Goal: Information Seeking & Learning: Understand process/instructions

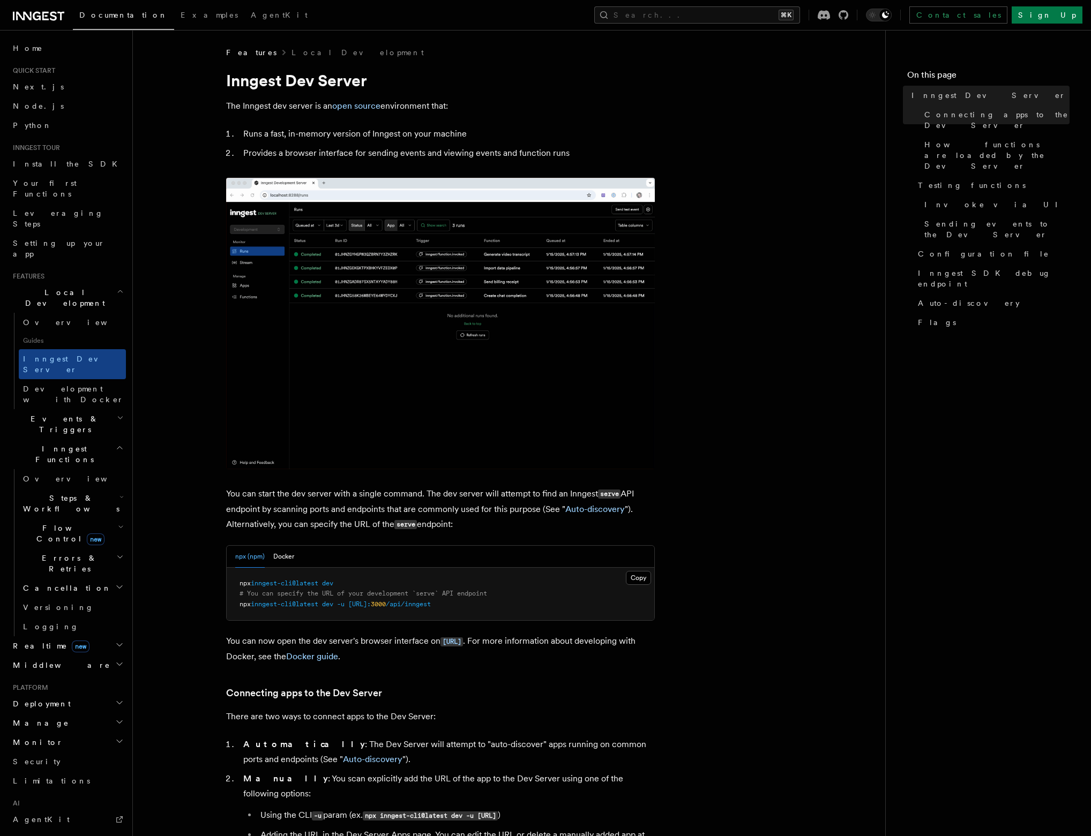
click at [954, 445] on nav "On this page Inngest Dev Server Connecting apps to the Dev Server How functions…" at bounding box center [988, 433] width 206 height 806
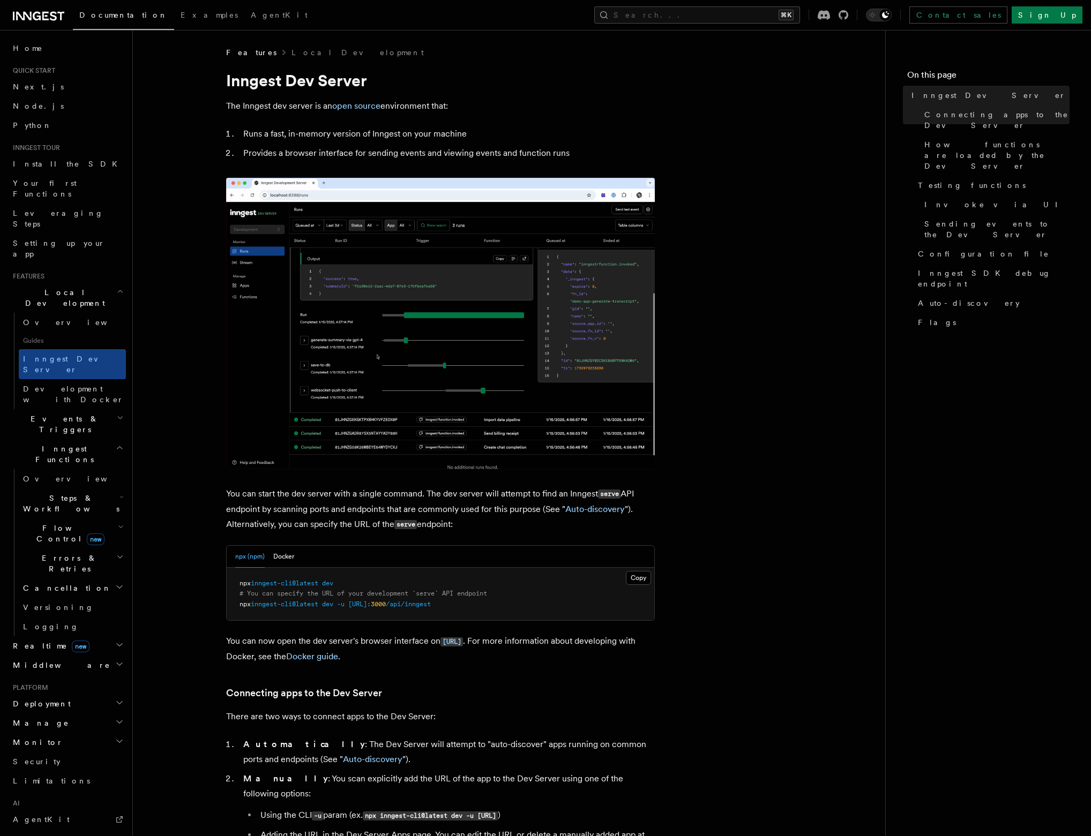
drag, startPoint x: 954, startPoint y: 445, endPoint x: 930, endPoint y: 462, distance: 29.5
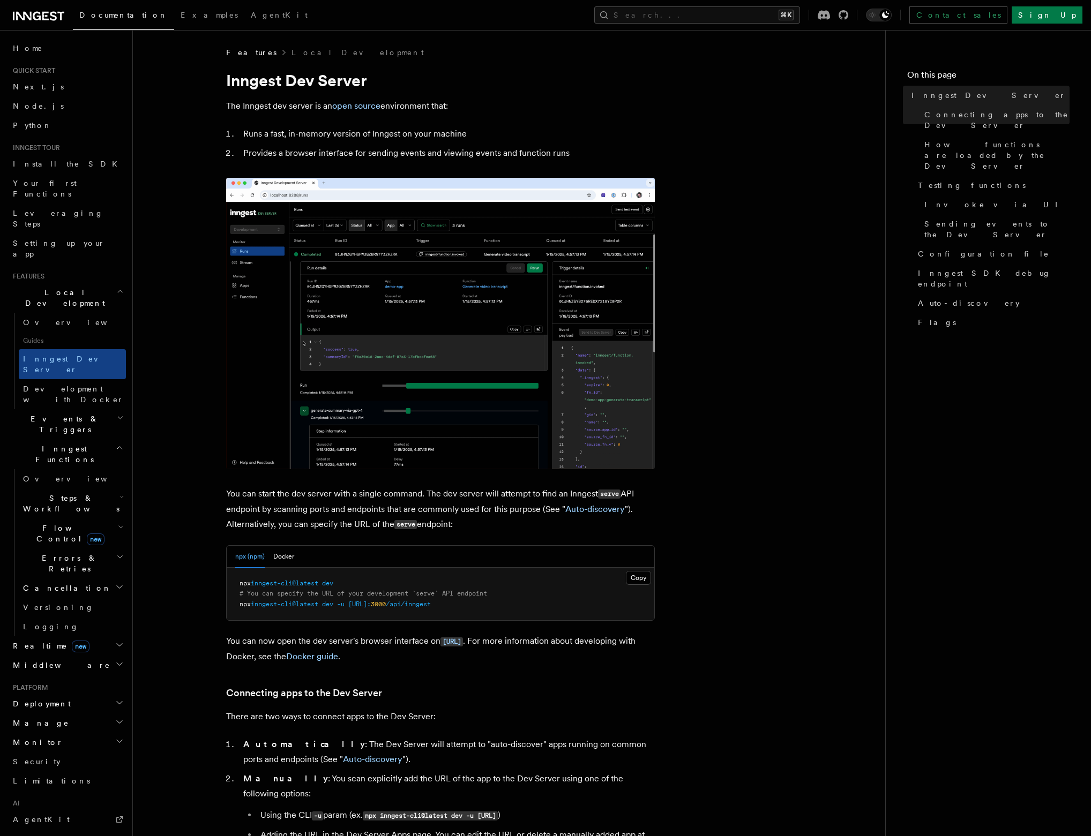
click at [940, 461] on nav "On this page Inngest Dev Server Connecting apps to the Dev Server How functions…" at bounding box center [988, 433] width 206 height 806
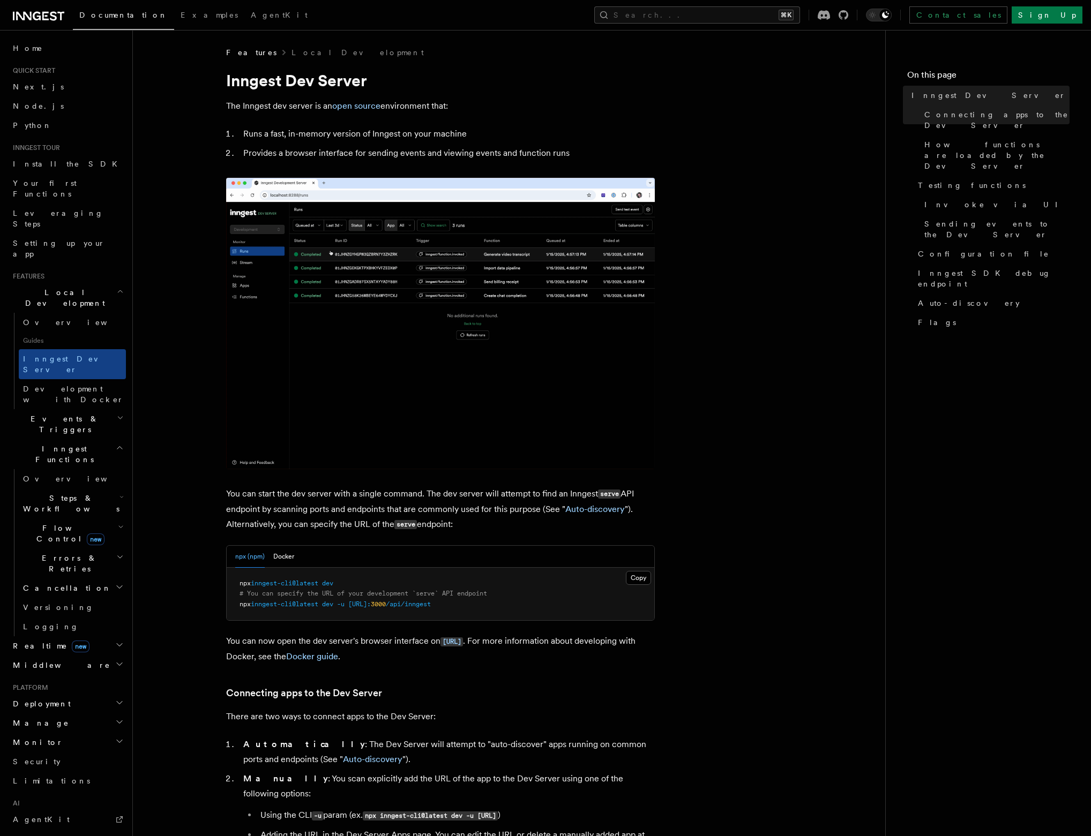
drag, startPoint x: 312, startPoint y: 105, endPoint x: 243, endPoint y: 109, distance: 69.8
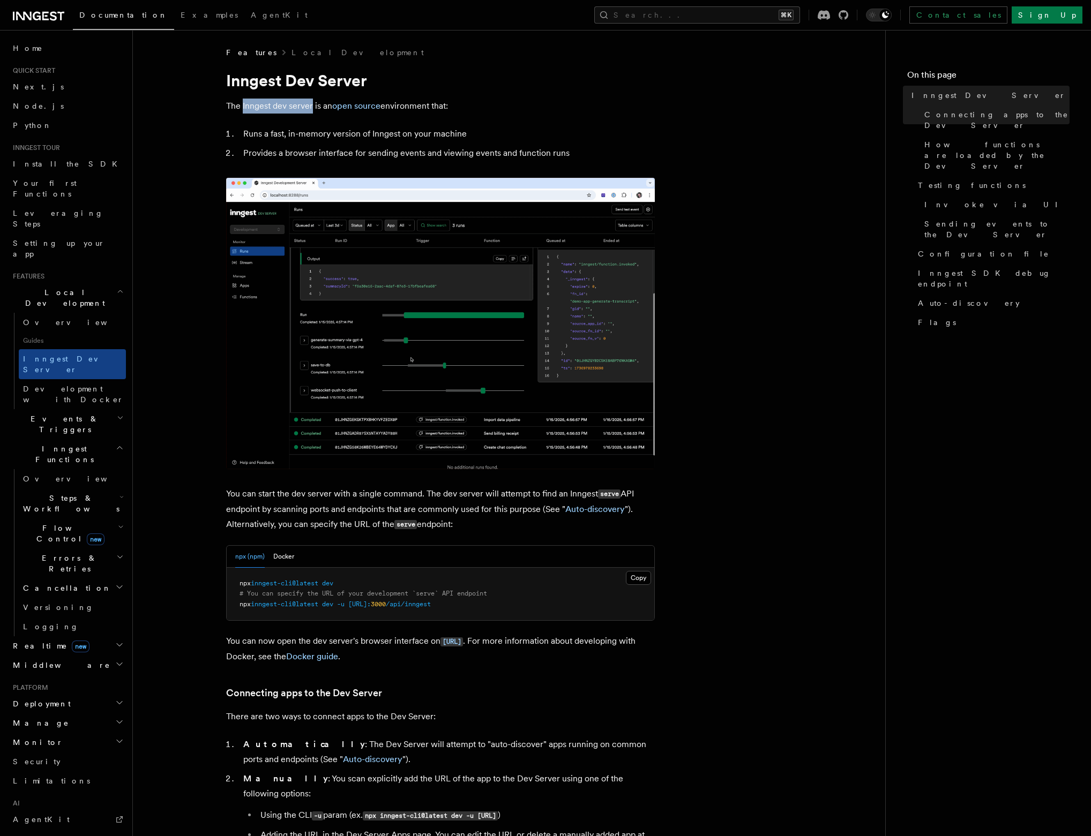
click at [243, 109] on p "The Inngest dev server is an open source environment that:" at bounding box center [440, 106] width 429 height 15
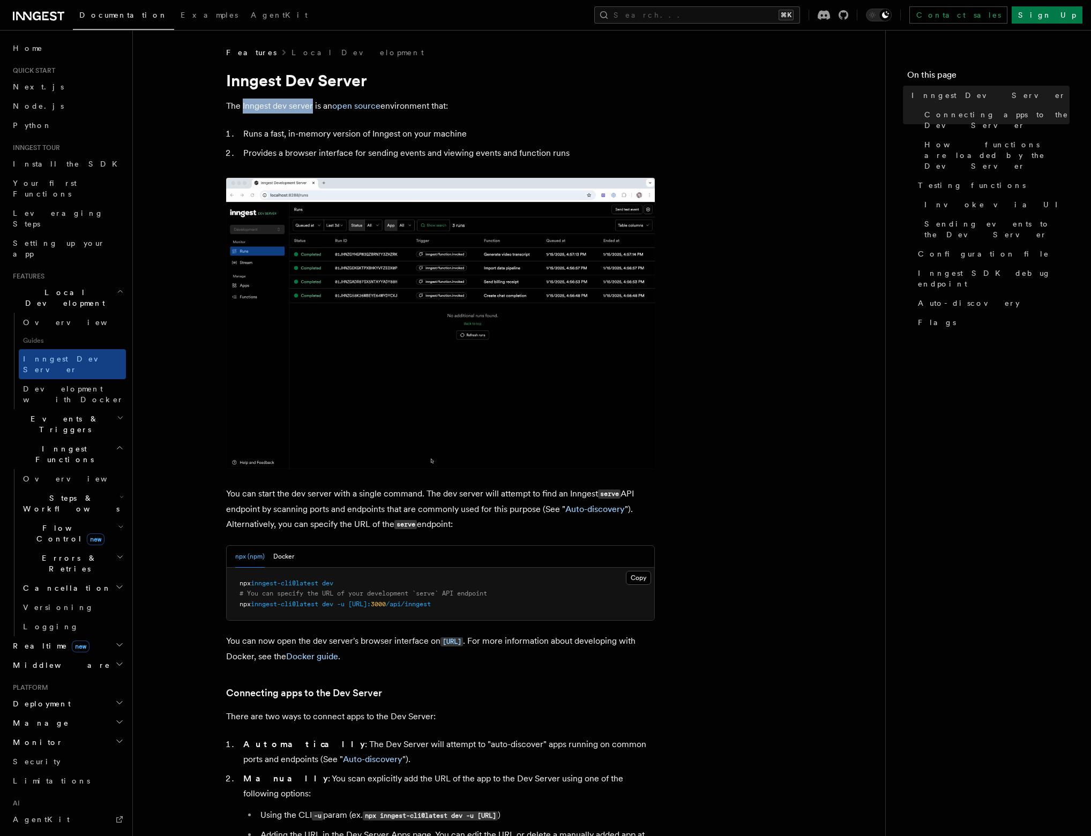
copy p "Inngest dev server"
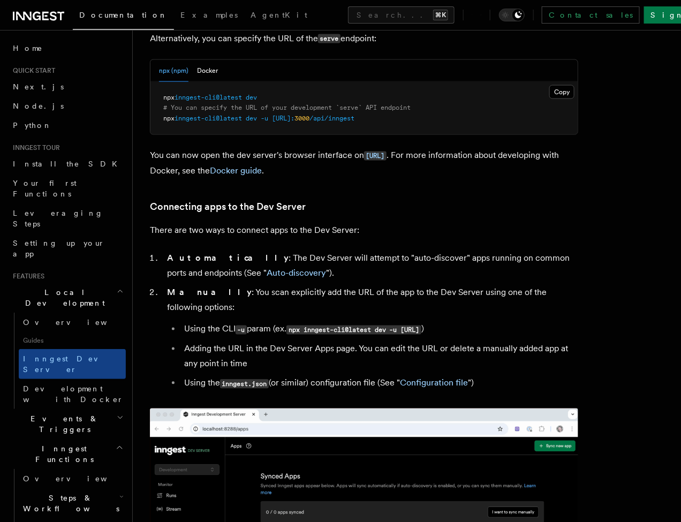
scroll to position [486, 0]
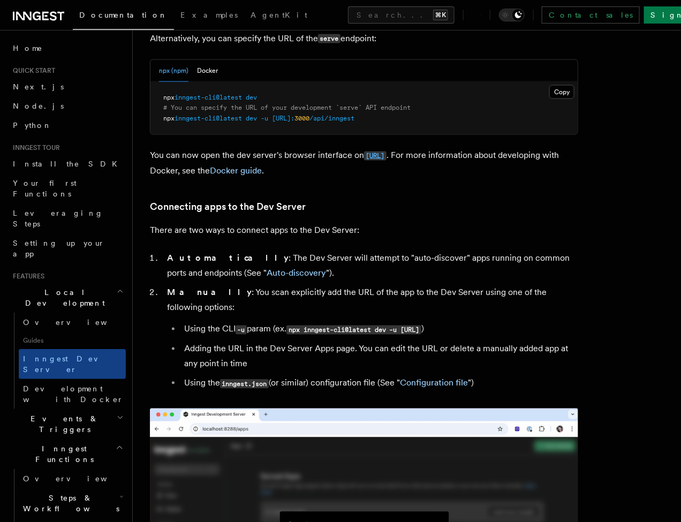
click at [384, 152] on code "[URL]" at bounding box center [375, 156] width 23 height 9
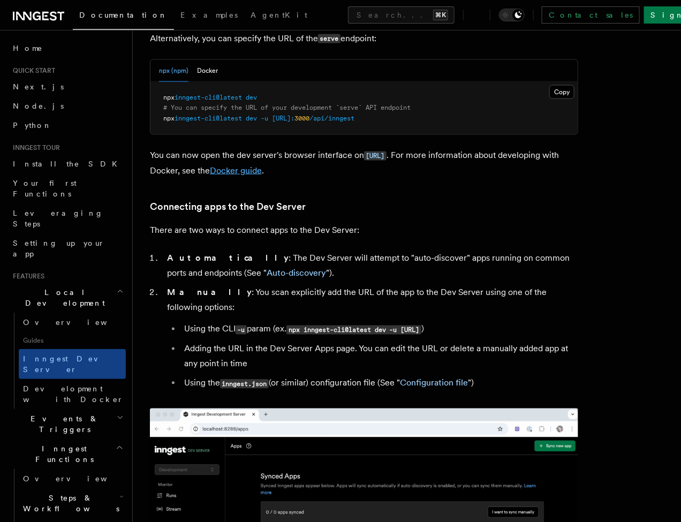
click at [262, 166] on link "Docker guide" at bounding box center [236, 171] width 52 height 10
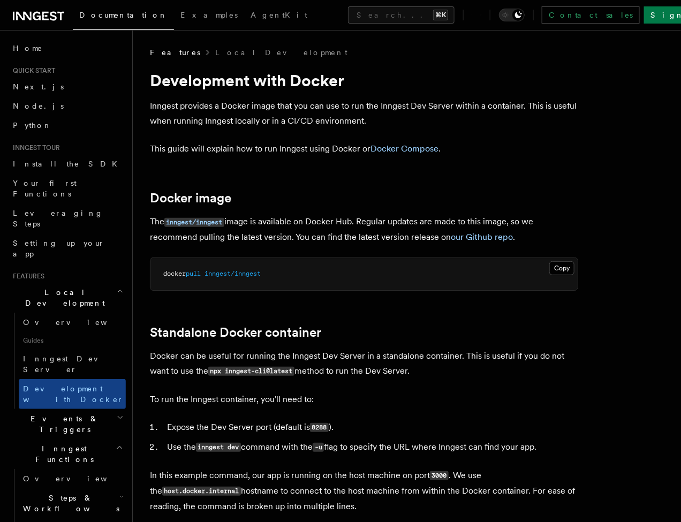
click at [252, 269] on pre "docker pull inngest/inngest" at bounding box center [365, 274] width 428 height 32
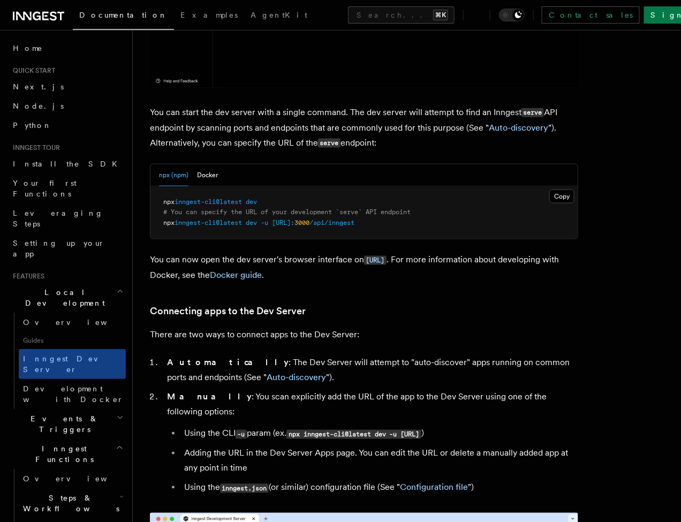
scroll to position [375, 0]
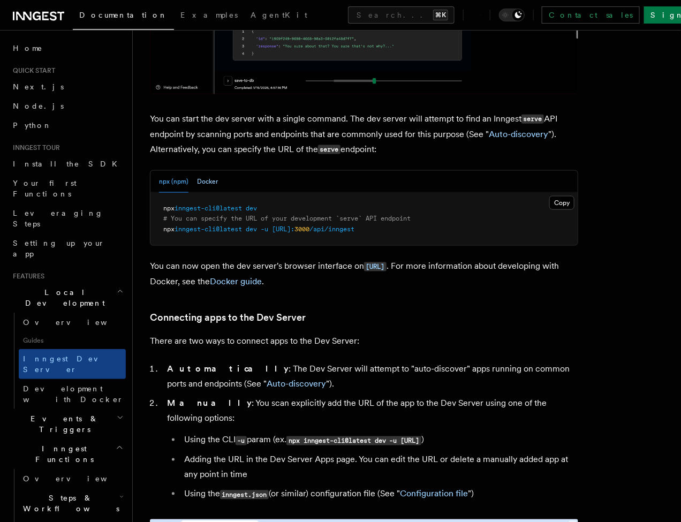
click at [211, 171] on button "Docker" at bounding box center [207, 182] width 21 height 22
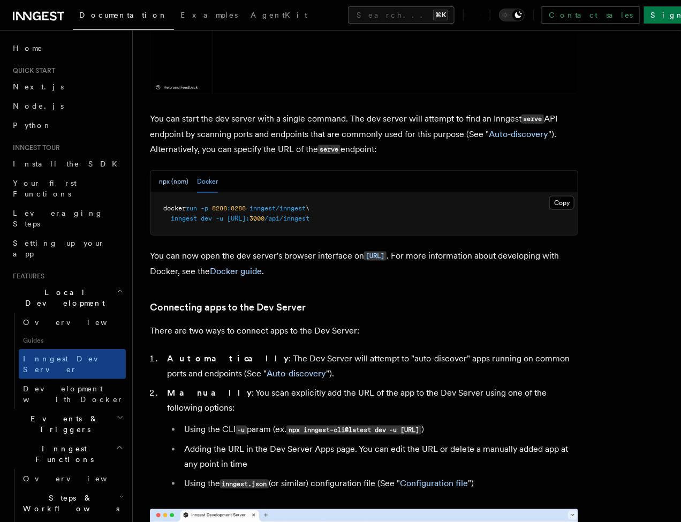
click at [163, 171] on button "npx (npm)" at bounding box center [173, 182] width 29 height 22
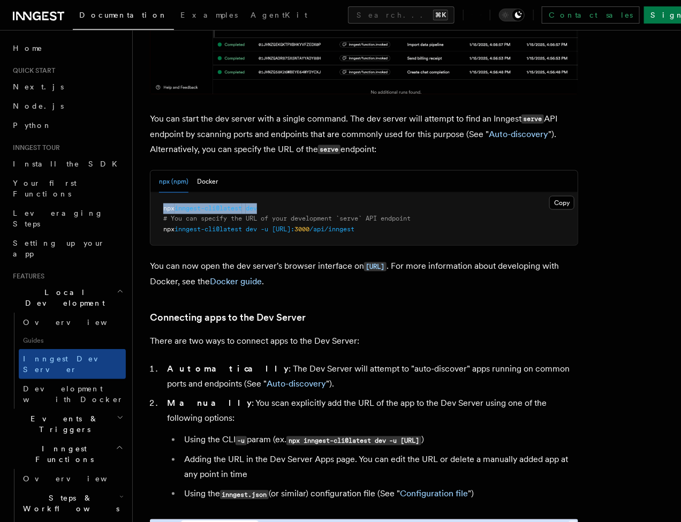
drag, startPoint x: 307, startPoint y: 186, endPoint x: 162, endPoint y: 184, distance: 144.7
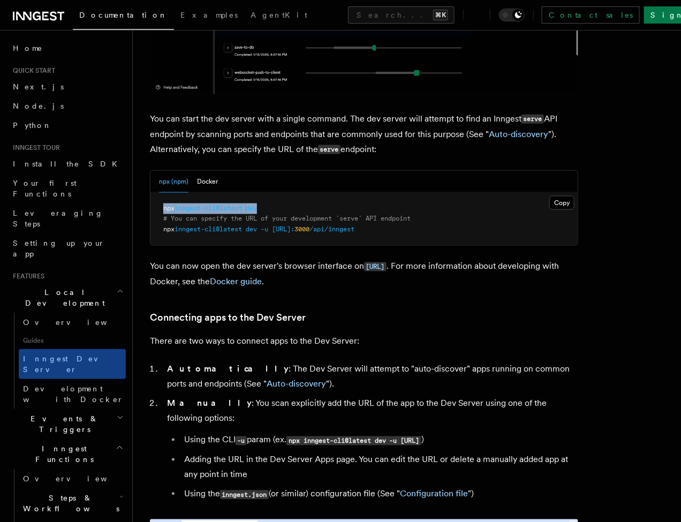
click at [162, 193] on pre "npx inngest-cli@latest dev # You can specify the URL of your development `serve…" at bounding box center [365, 219] width 428 height 53
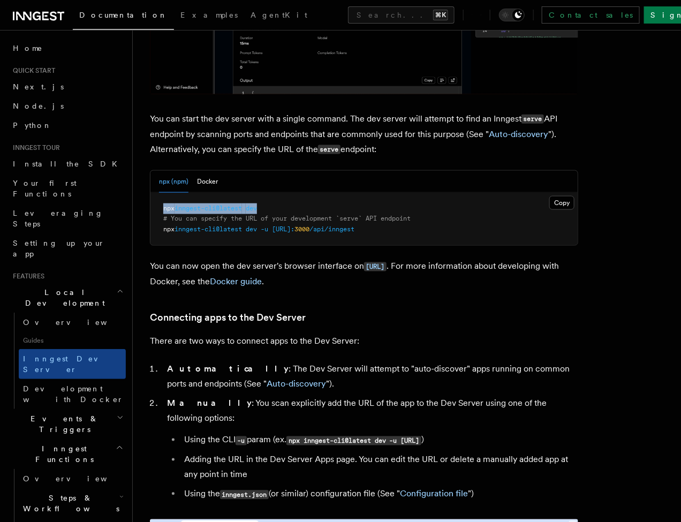
copy span "npx inngest-cli@latest dev"
